Goal: Information Seeking & Learning: Learn about a topic

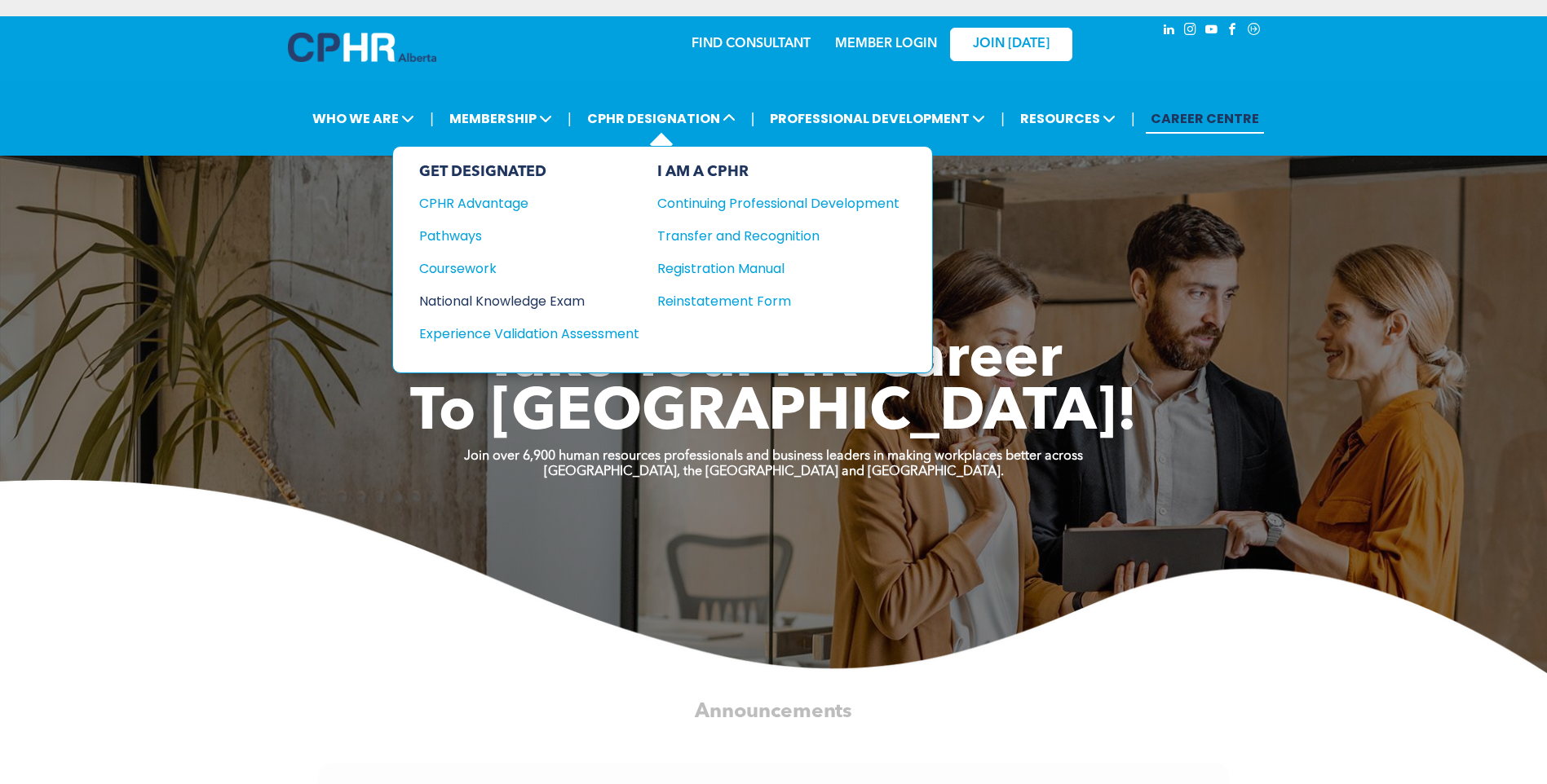
click at [573, 304] on div "National Knowledge Exam" at bounding box center [518, 301] width 198 height 21
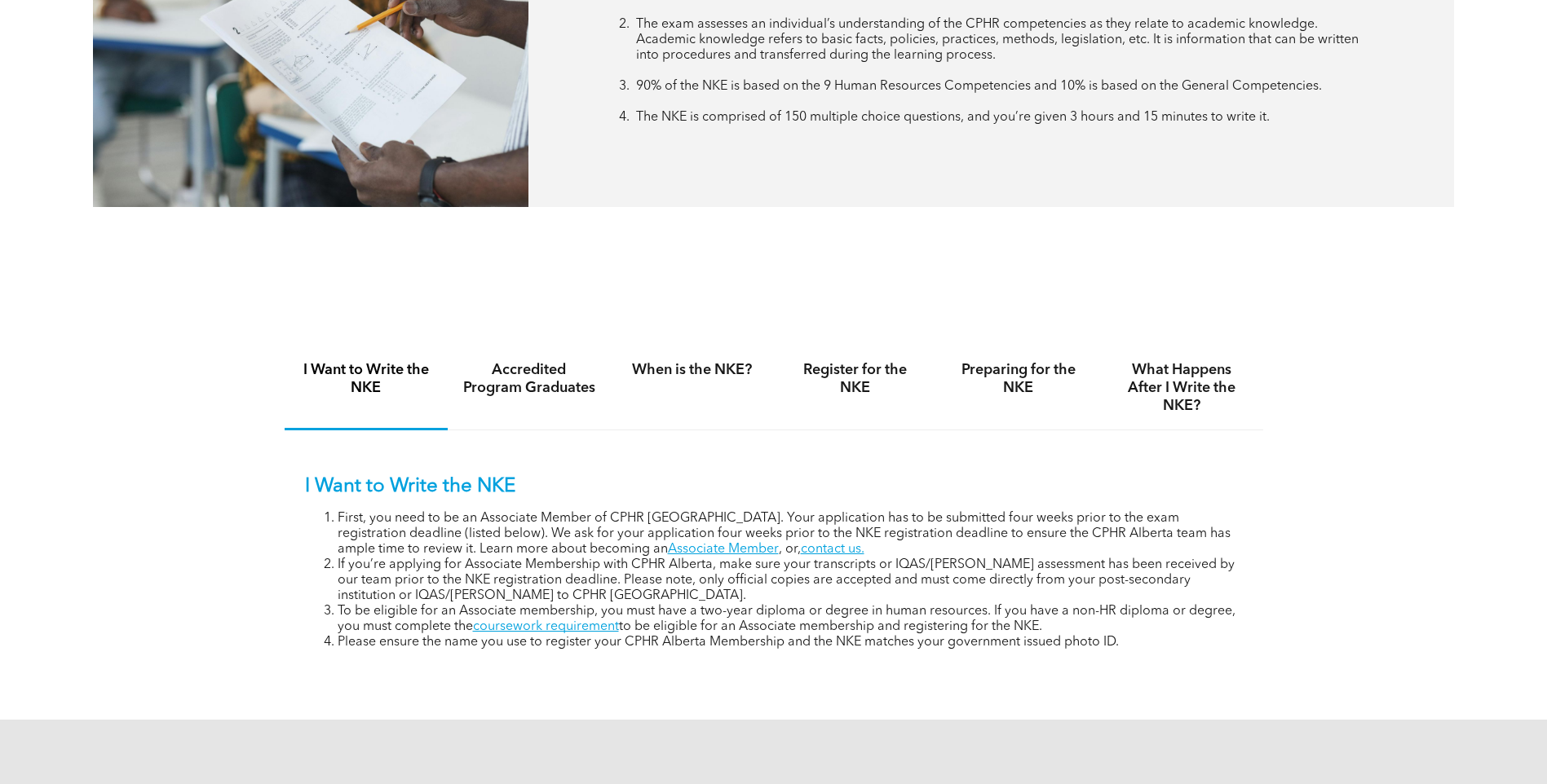
scroll to position [870, 0]
click at [569, 379] on h4 "Accredited Program Graduates" at bounding box center [529, 379] width 133 height 36
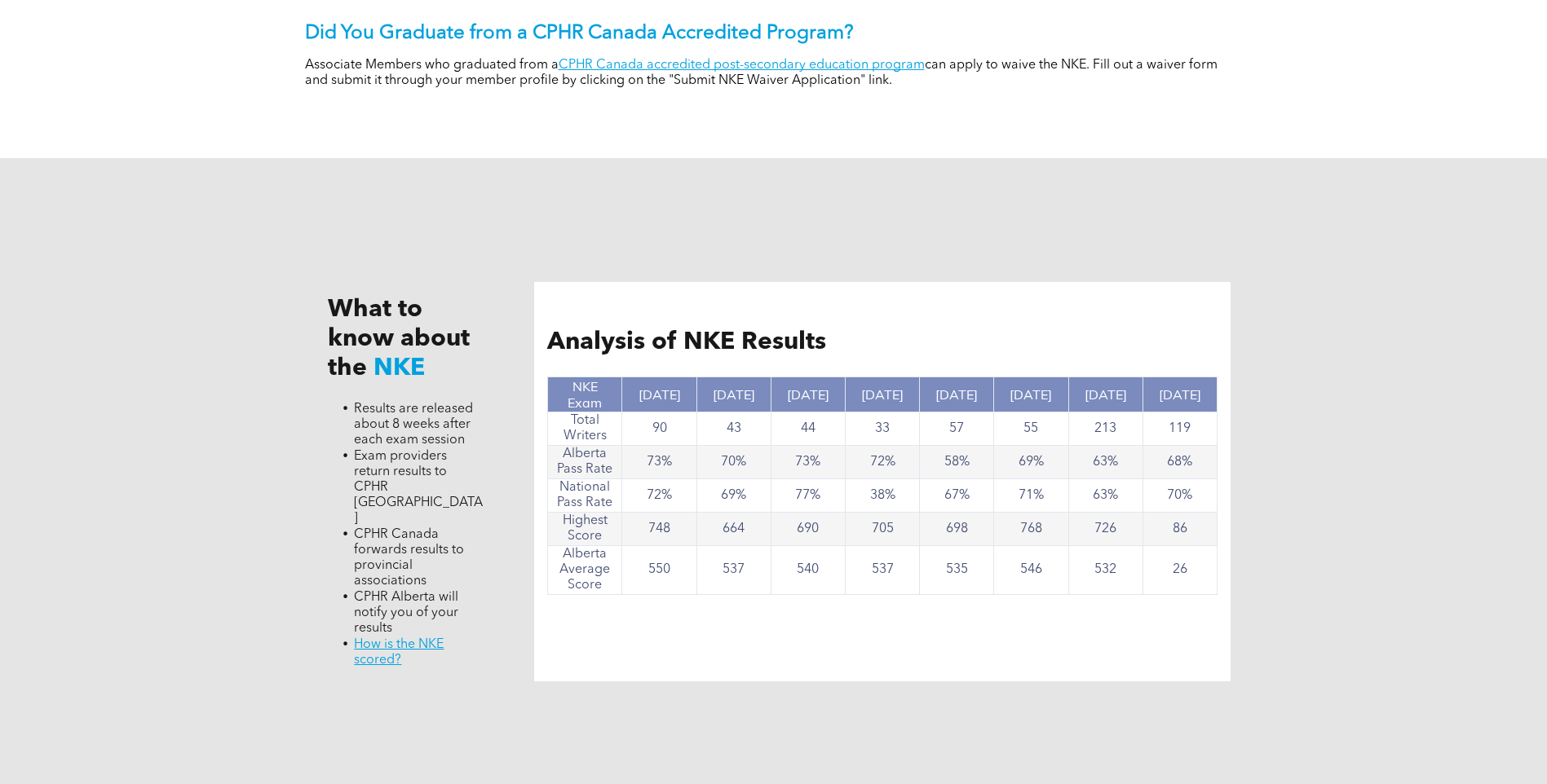
scroll to position [1331, 0]
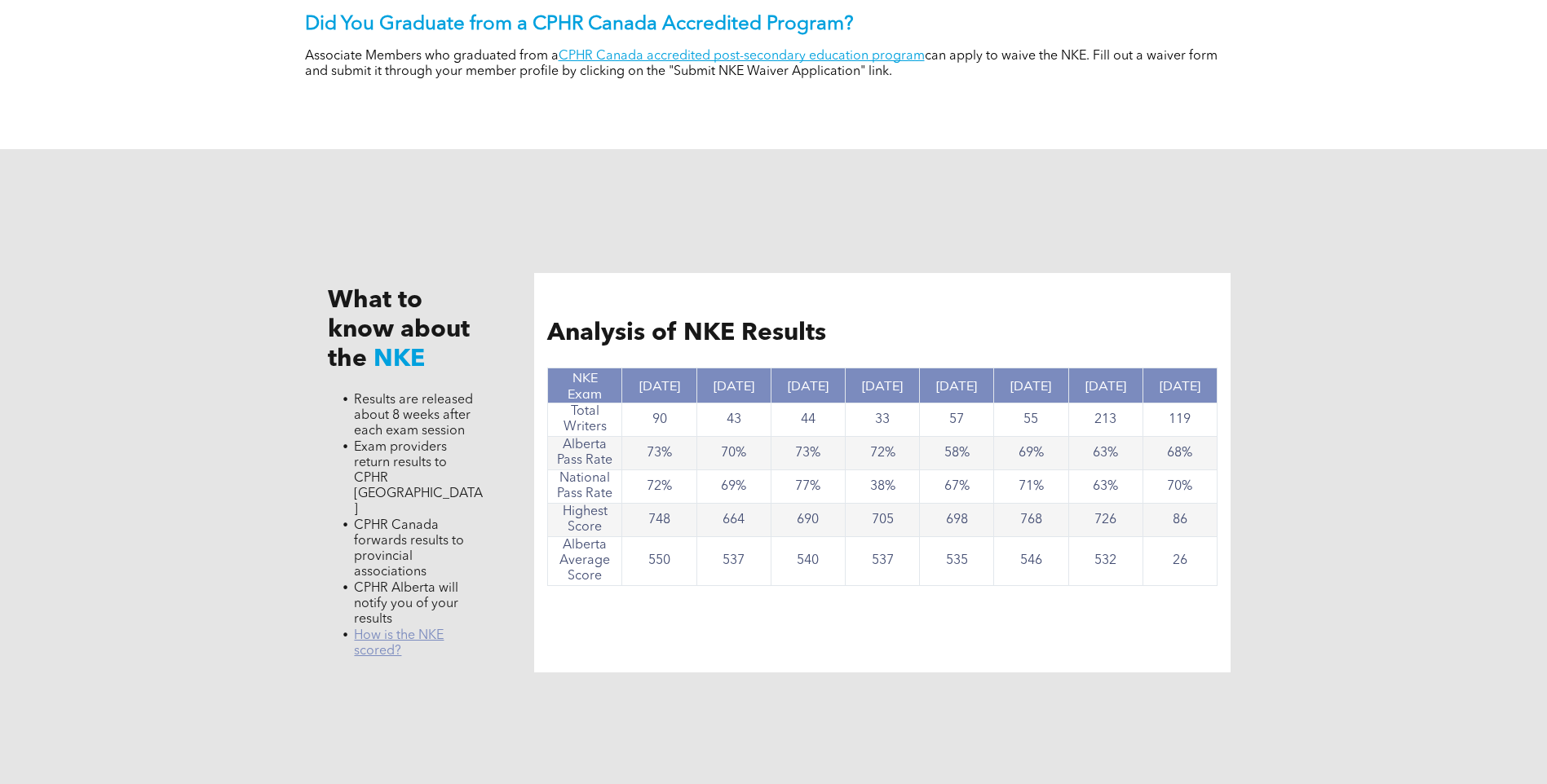
click at [420, 629] on link "﻿ How is the NKE scored?" at bounding box center [399, 643] width 90 height 28
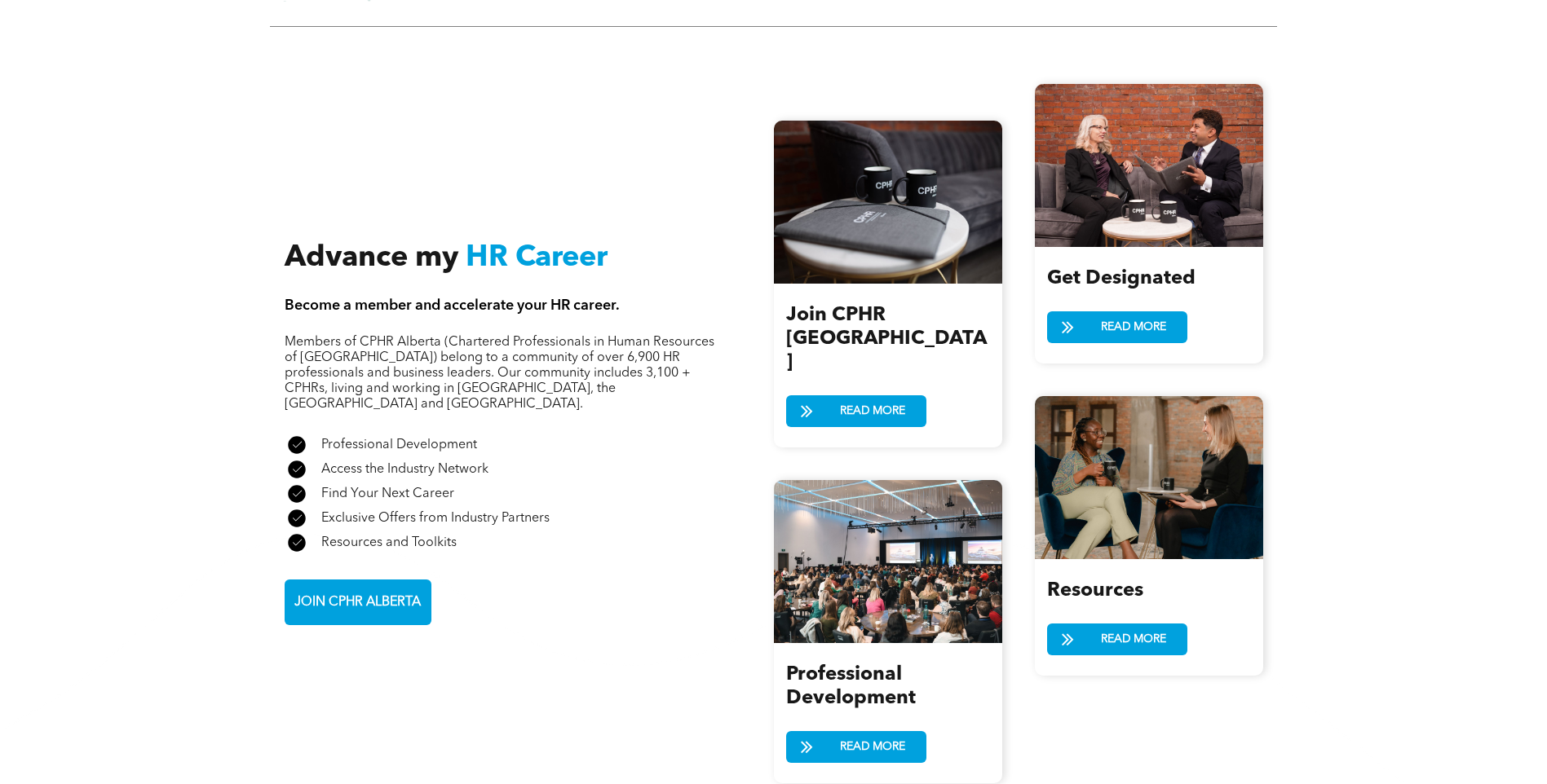
scroll to position [1739, 0]
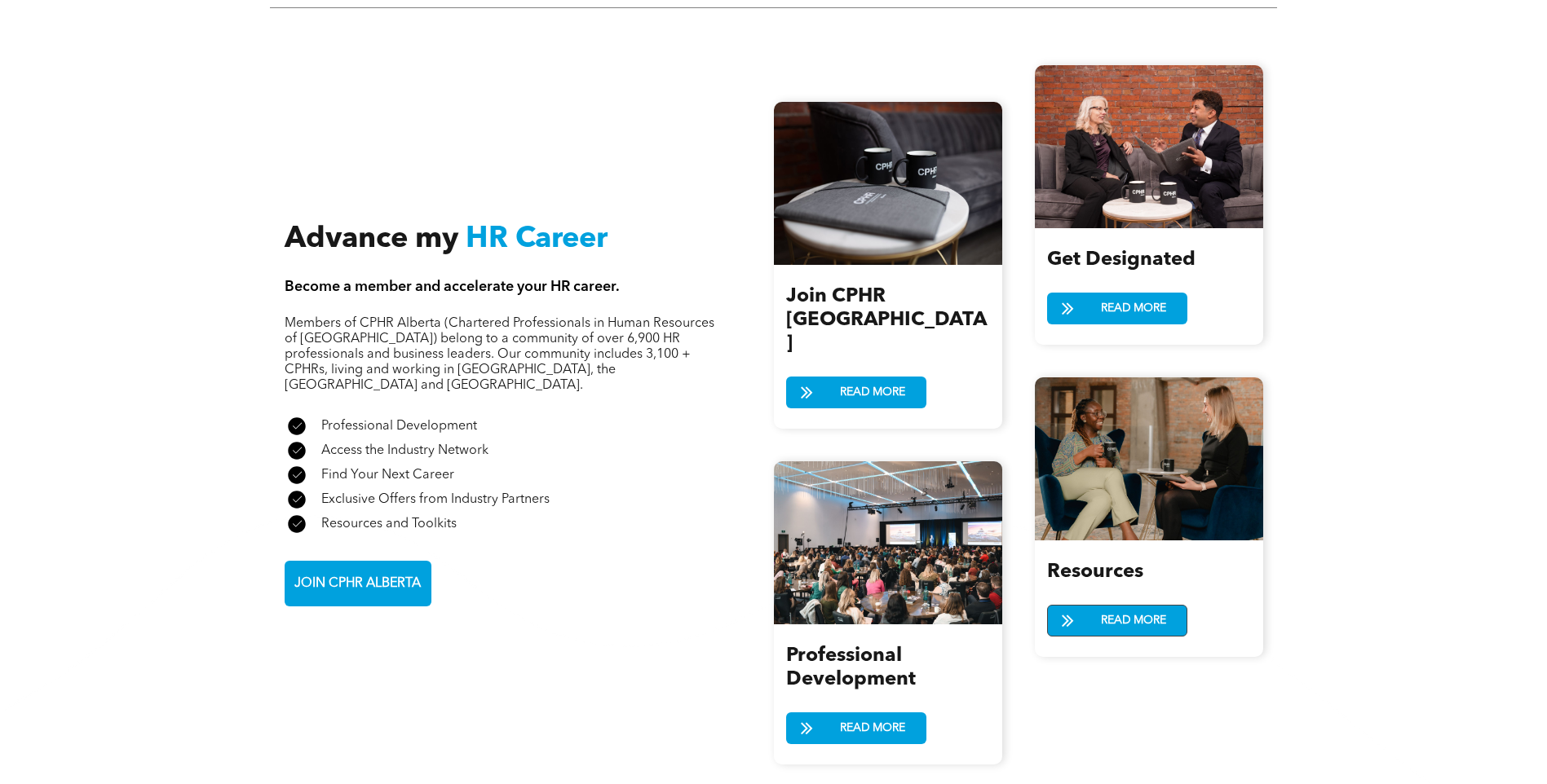
click at [1117, 606] on span "READ MORE" at bounding box center [1134, 621] width 77 height 30
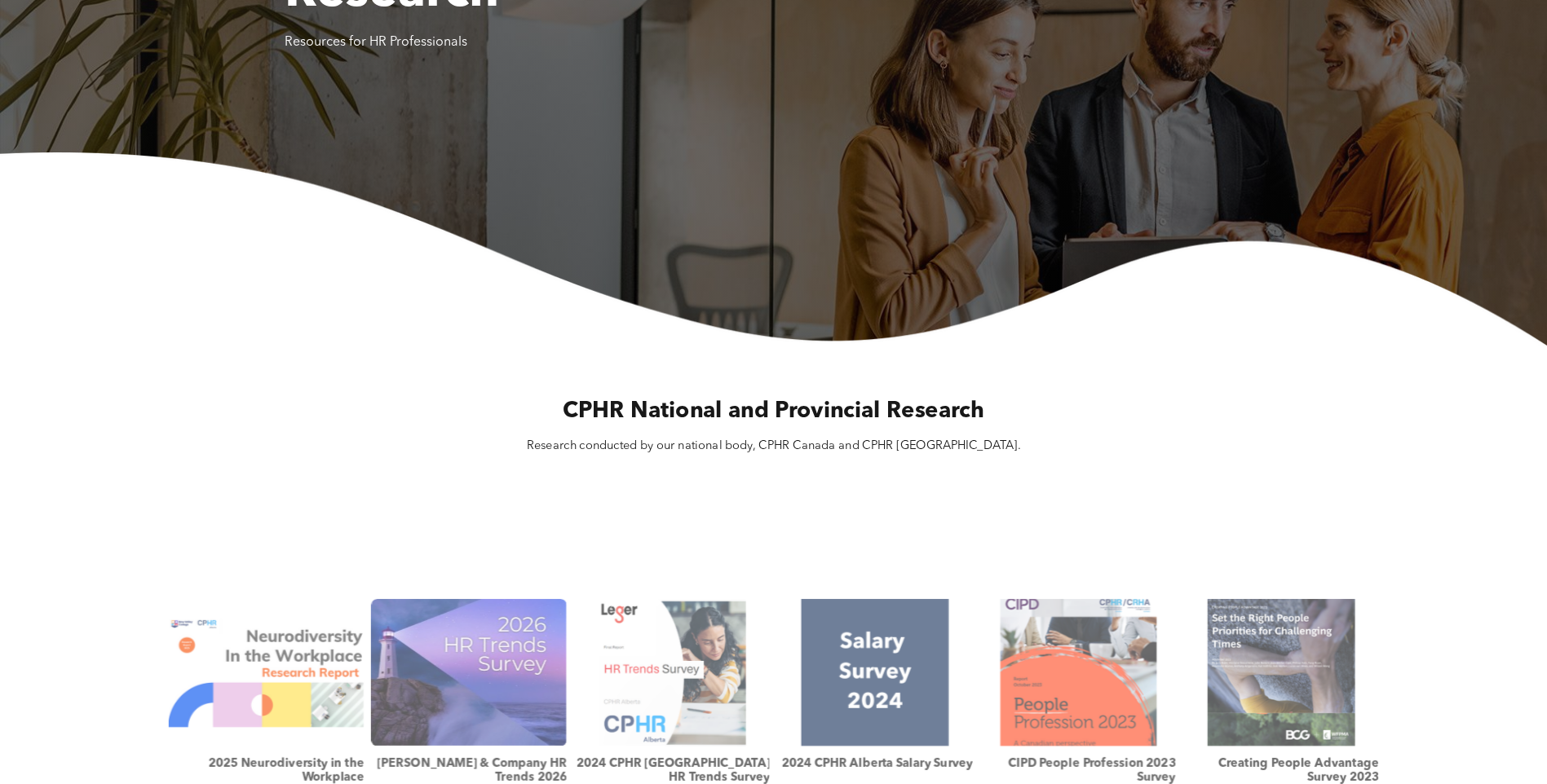
scroll to position [272, 0]
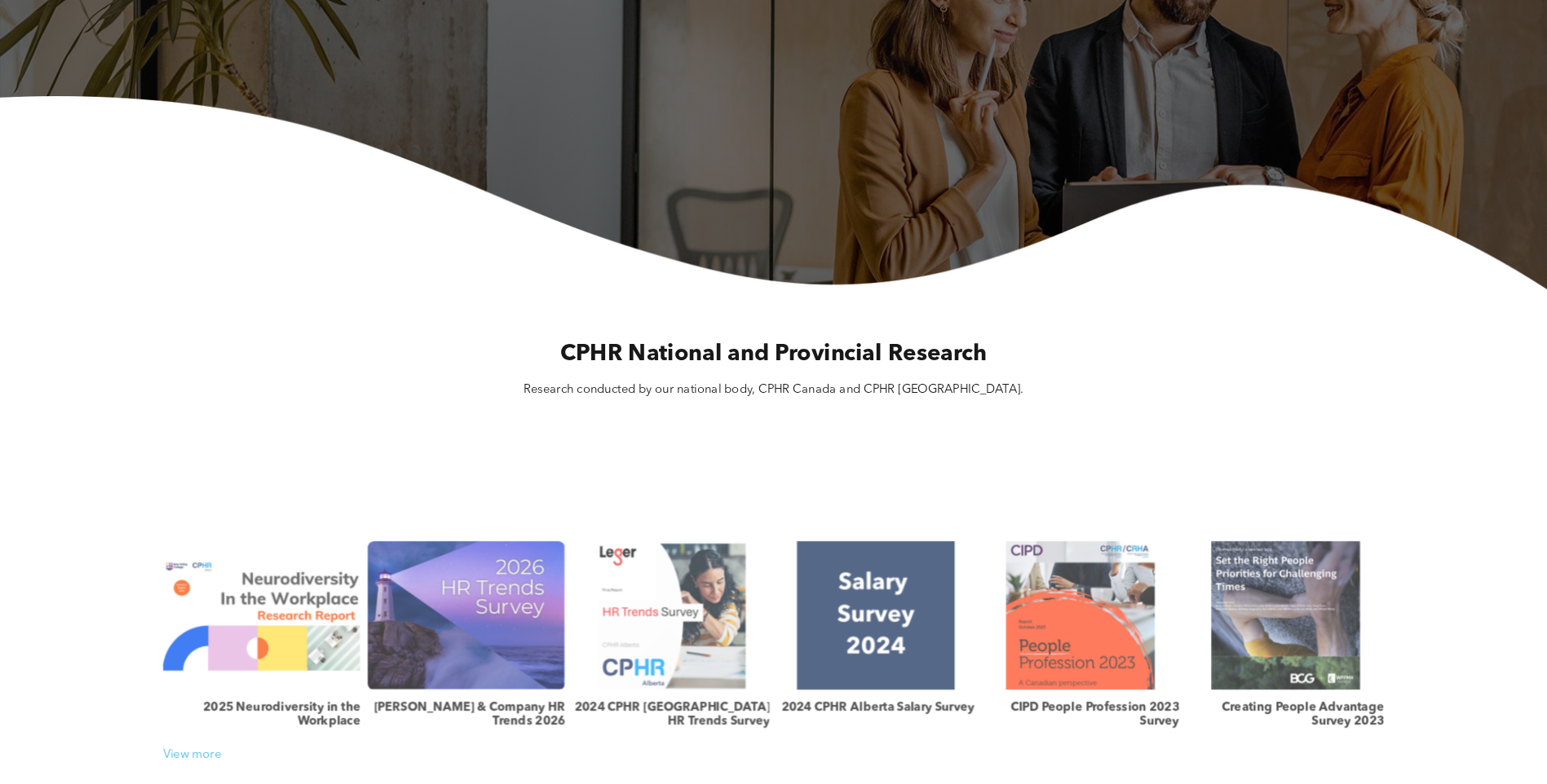
click at [887, 593] on link at bounding box center [876, 615] width 209 height 157
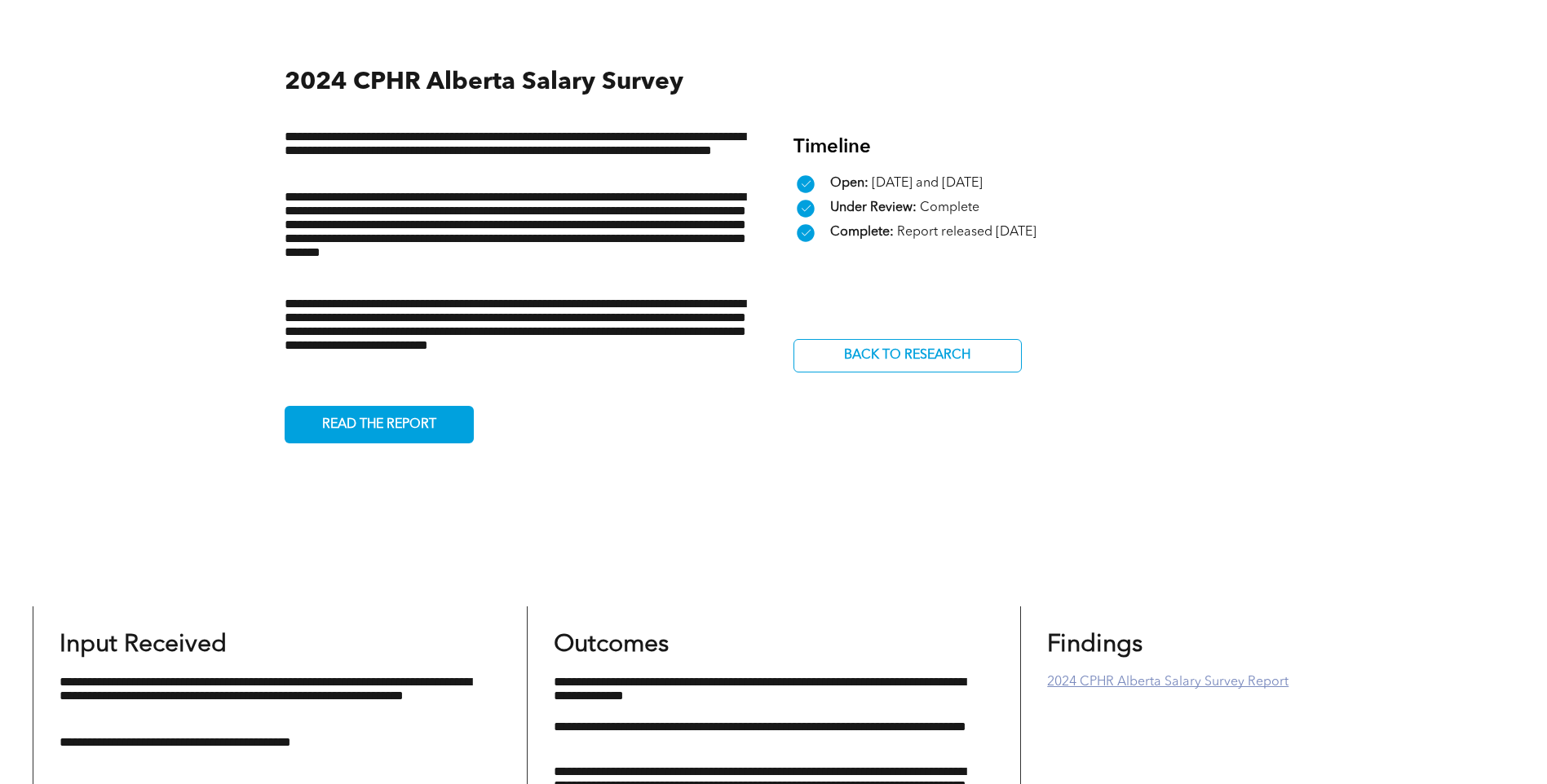
scroll to position [575, 0]
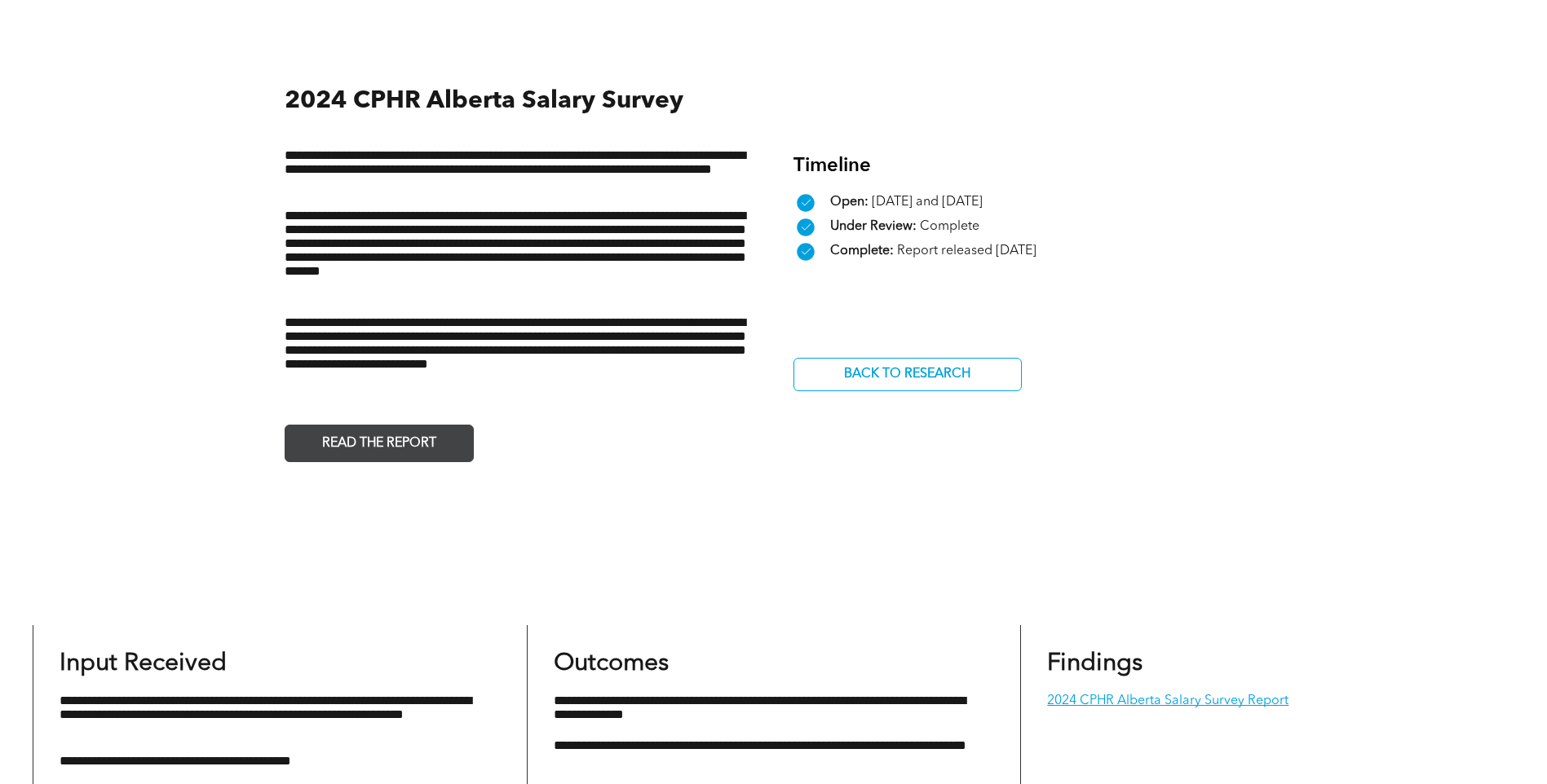
click at [363, 448] on span "READ THE REPORT" at bounding box center [379, 444] width 126 height 32
